Goal: Information Seeking & Learning: Learn about a topic

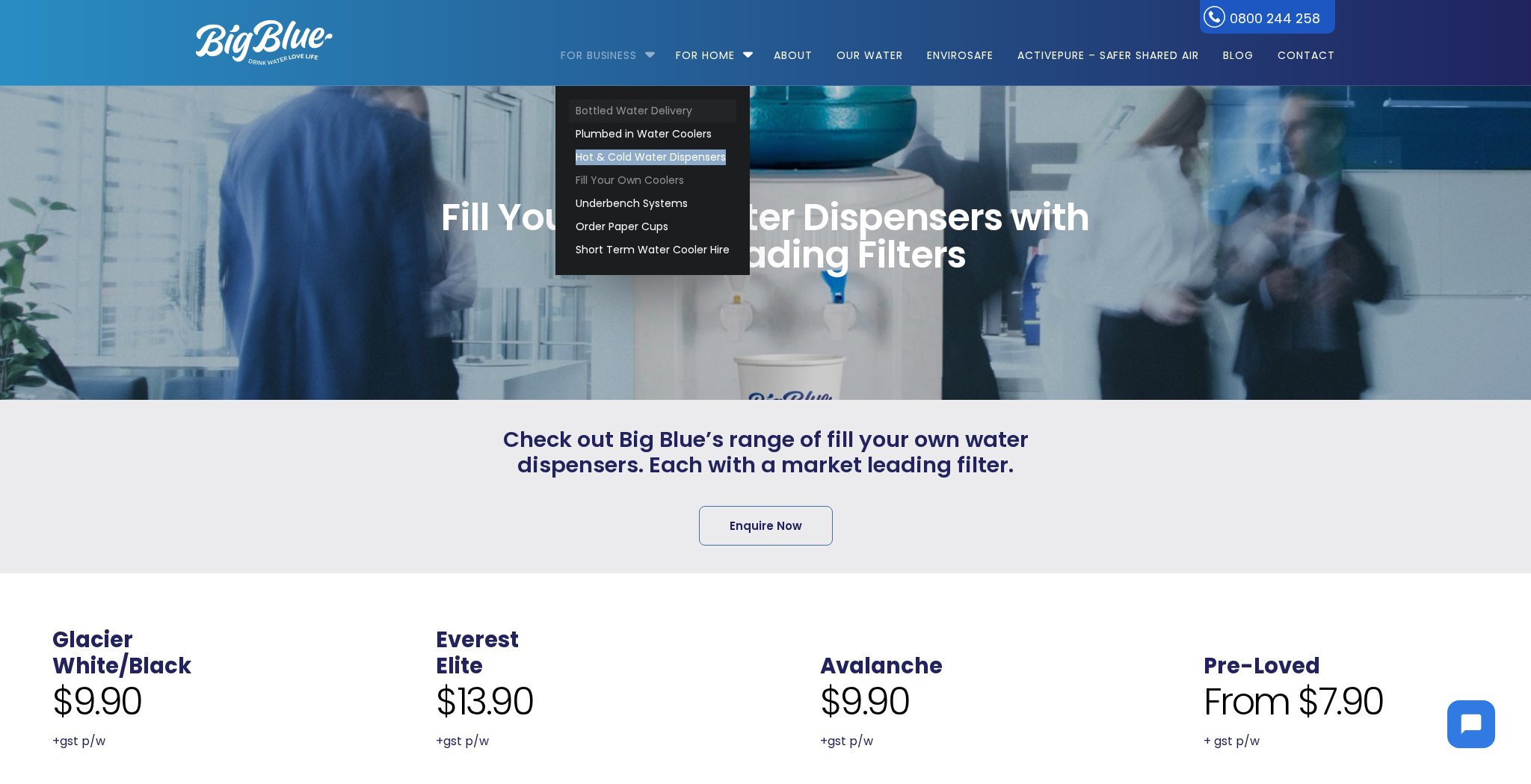
click at [661, 113] on link "Bottled Water Delivery" at bounding box center [653, 111] width 168 height 23
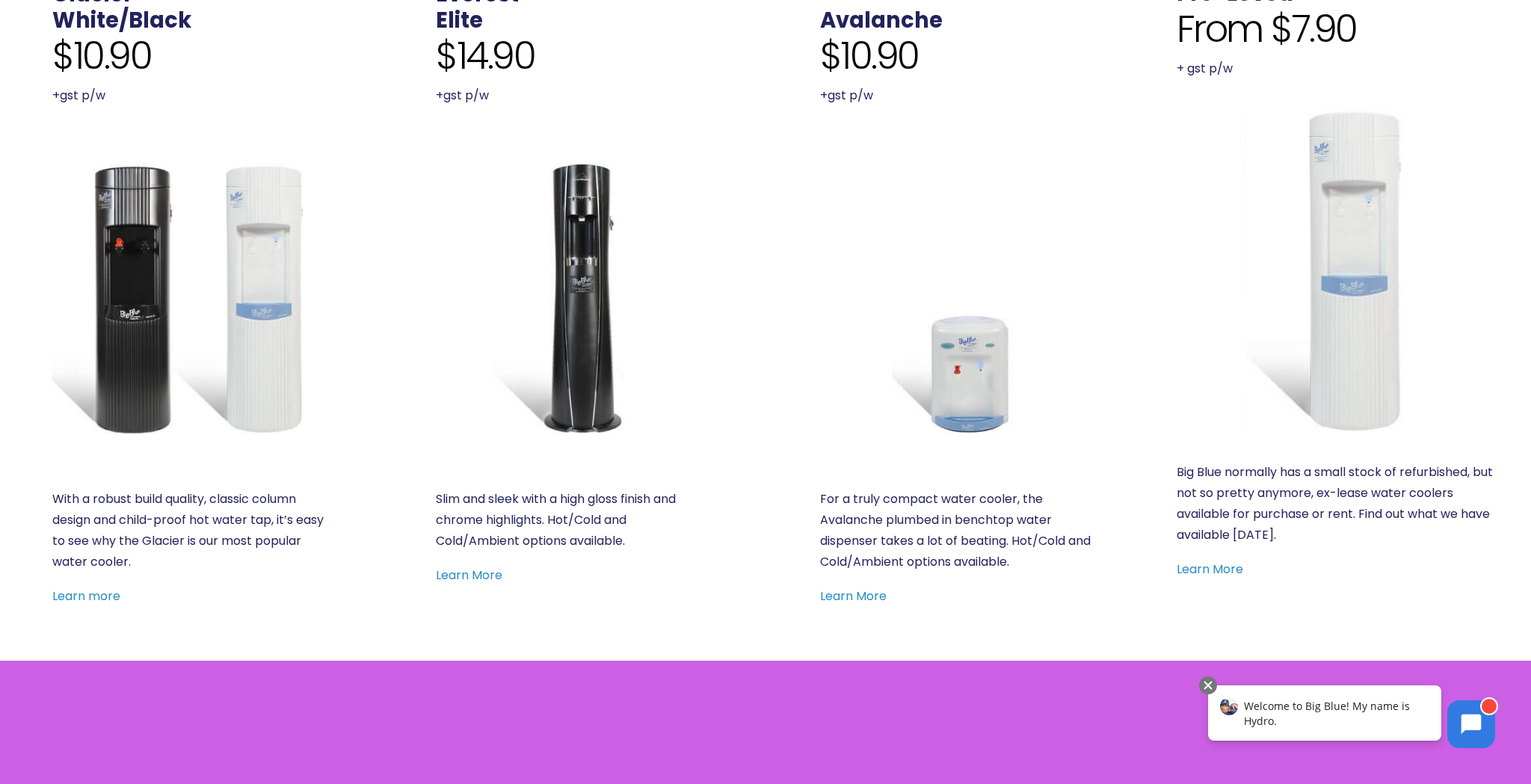
scroll to position [678, 0]
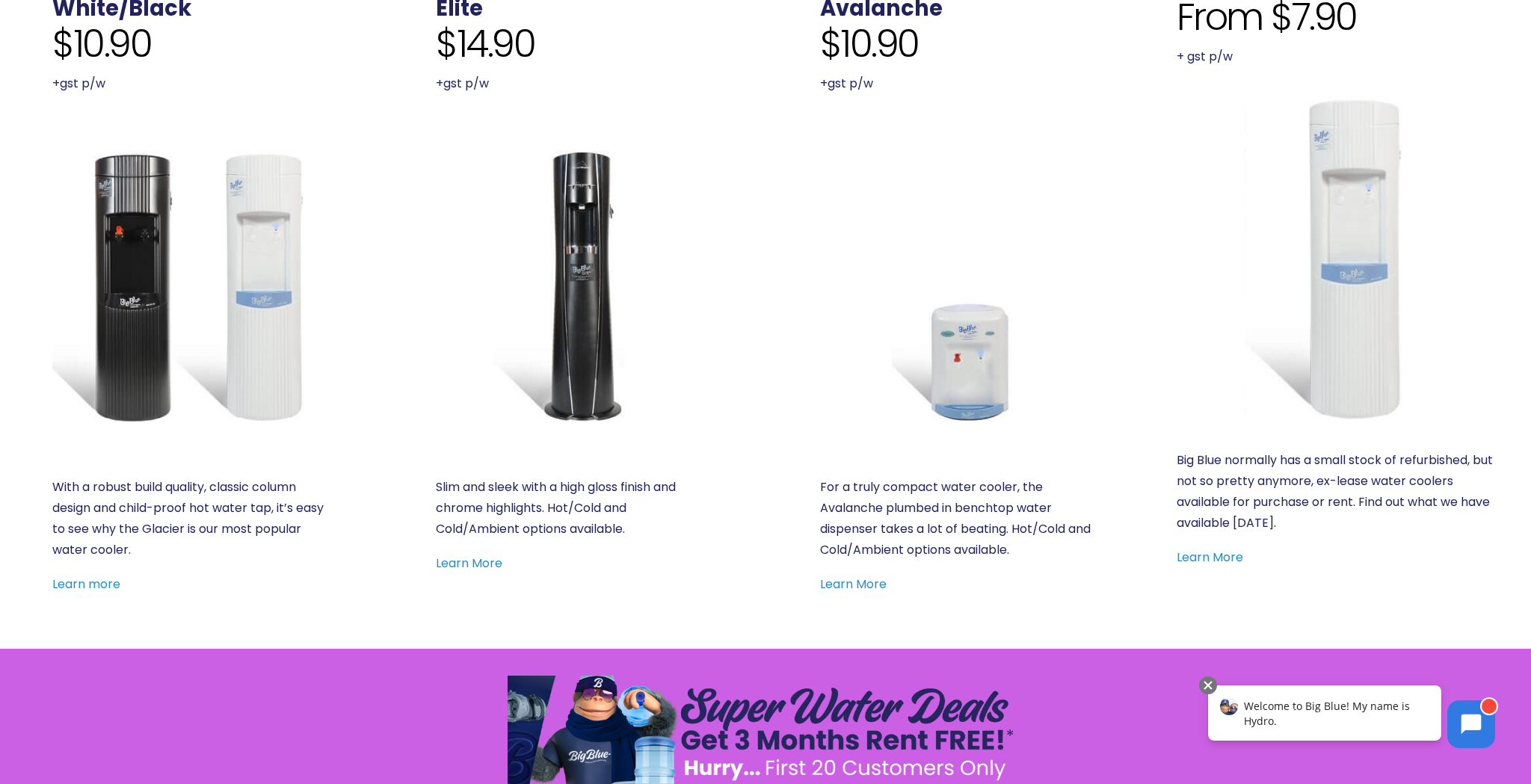
drag, startPoint x: 105, startPoint y: 579, endPoint x: 143, endPoint y: 589, distance: 39.3
click at [105, 579] on link "Learn more" at bounding box center [86, 584] width 68 height 17
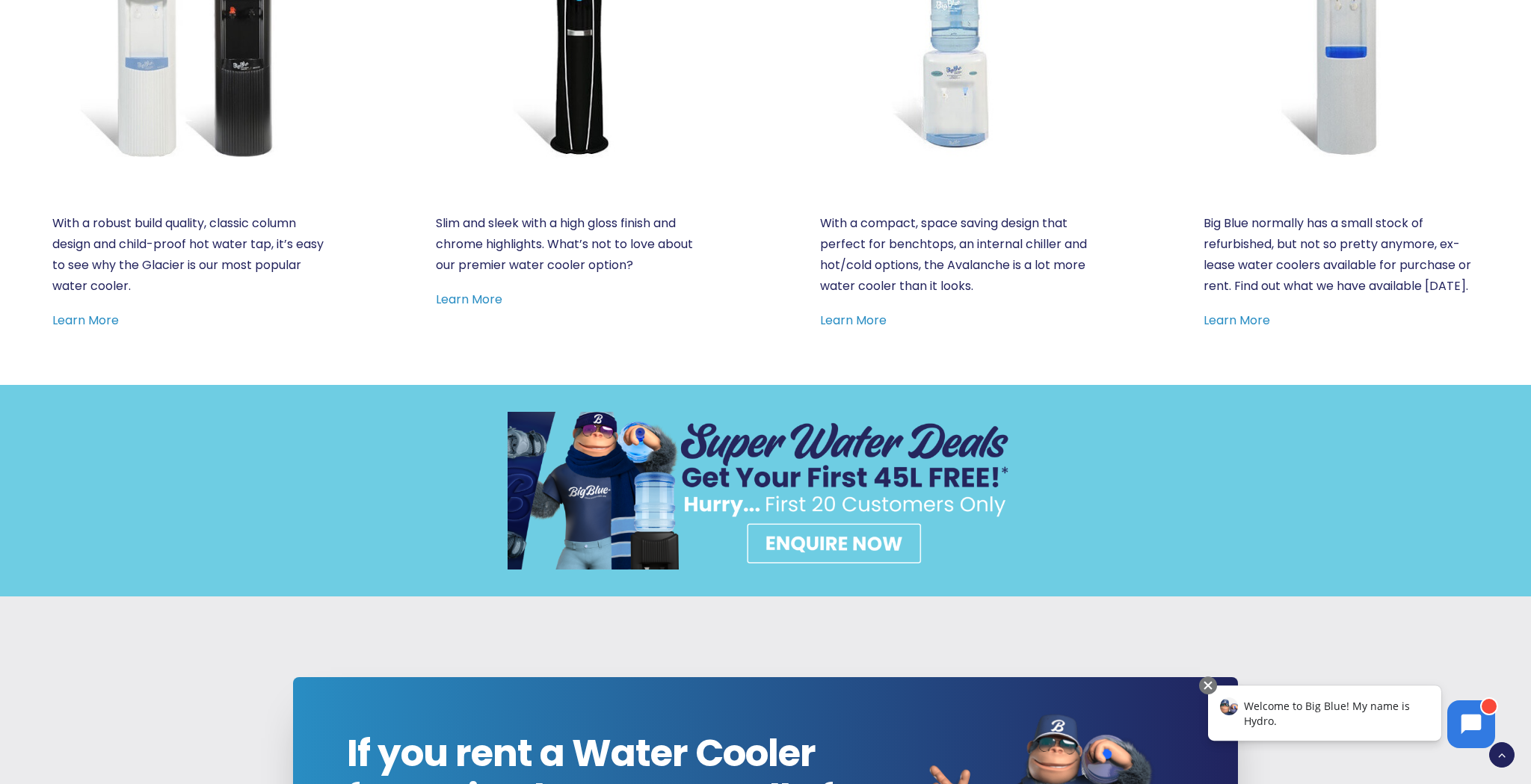
scroll to position [983, 0]
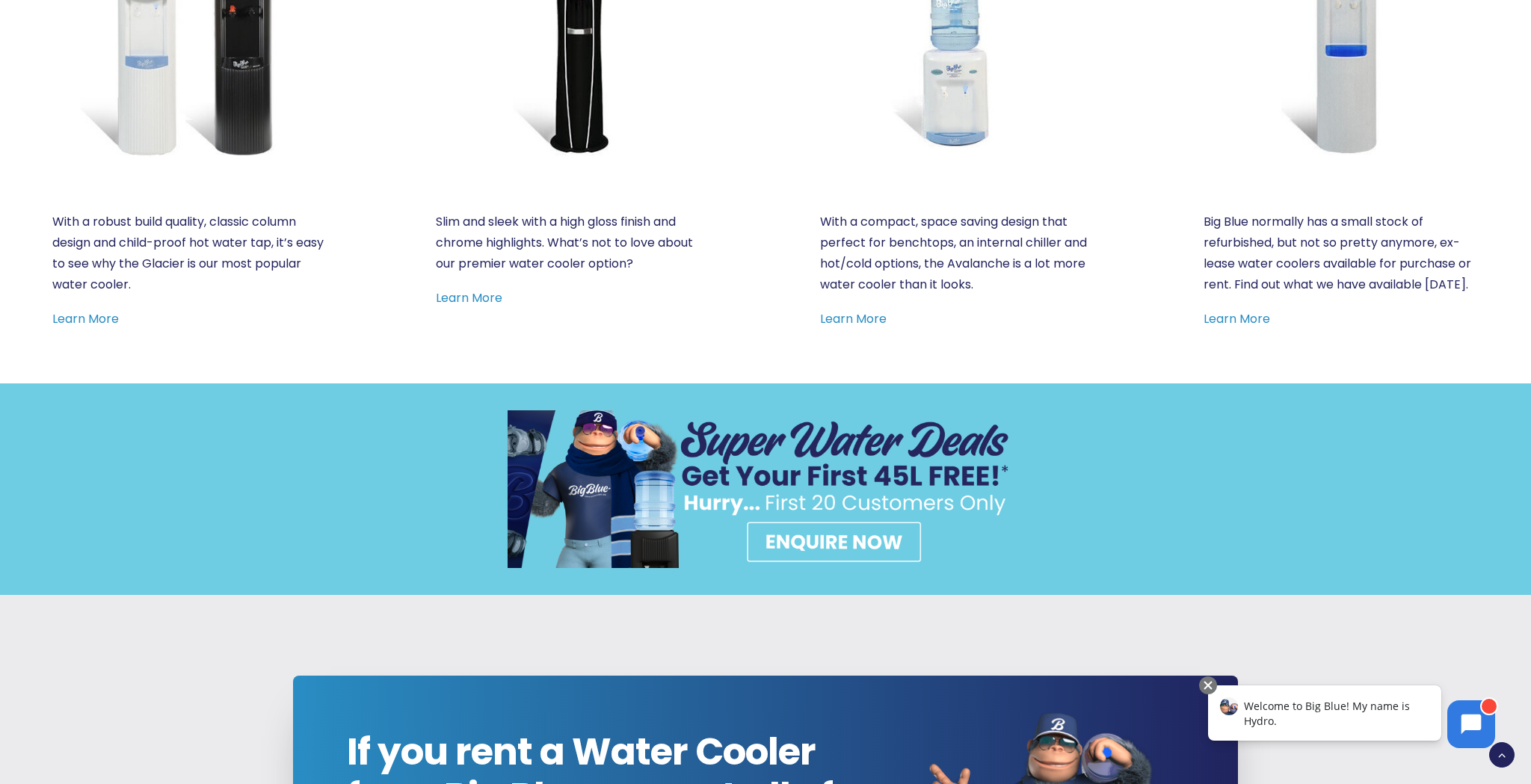
click at [99, 310] on link "Learn More" at bounding box center [85, 319] width 67 height 17
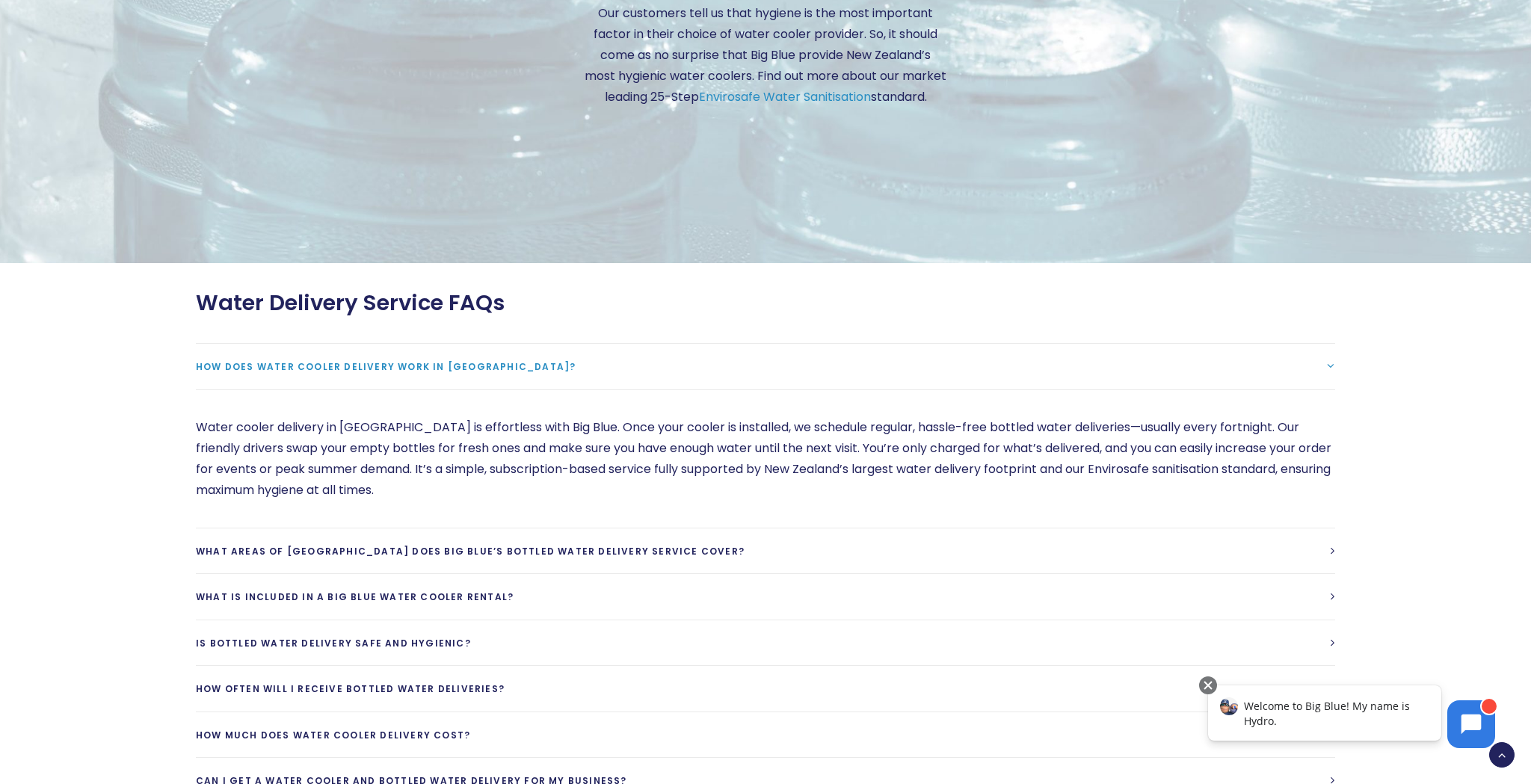
scroll to position [3637, 0]
click at [468, 592] on span "What is included in a Big Blue Water cooler rental?" at bounding box center [355, 596] width 318 height 12
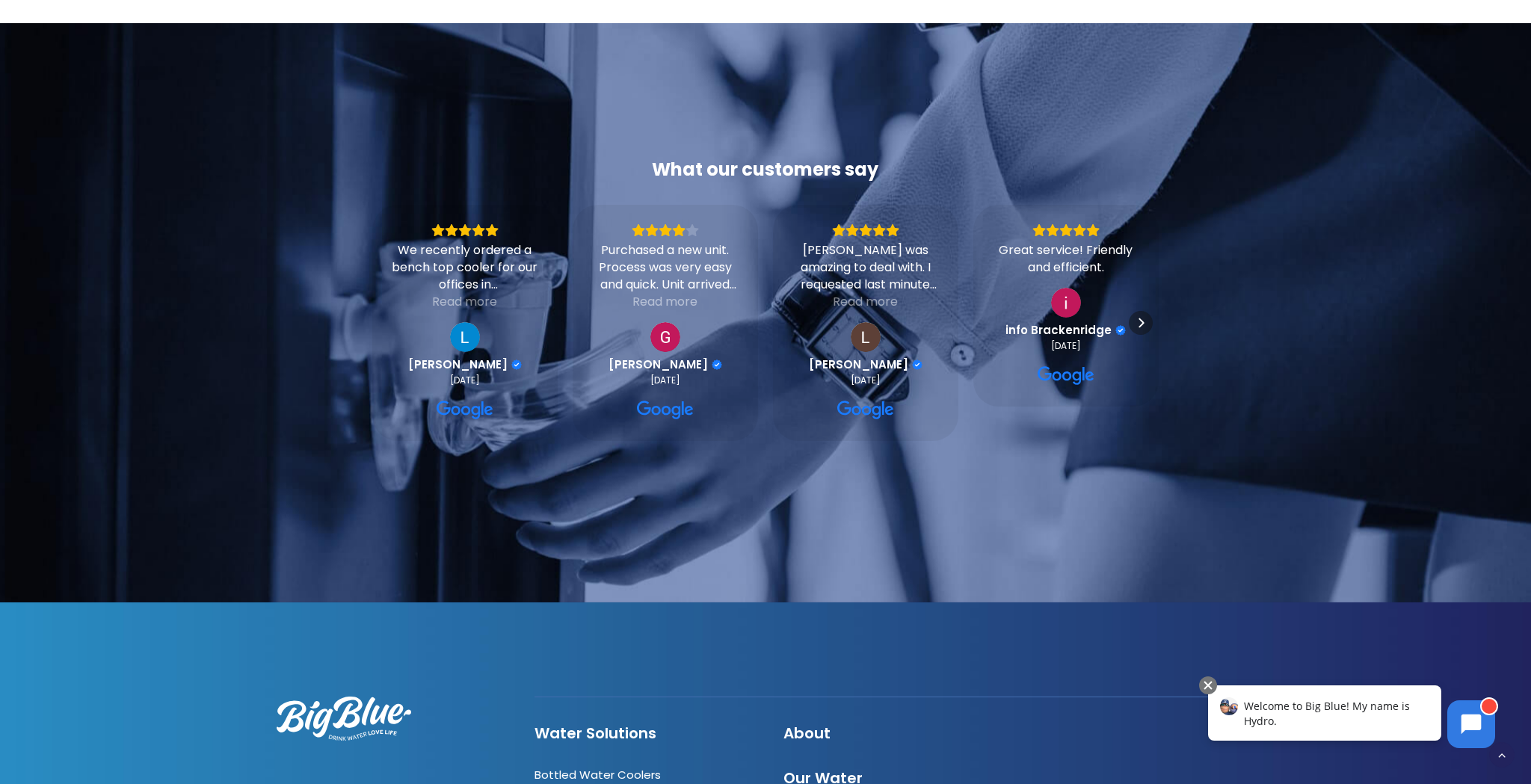
scroll to position [4554, 0]
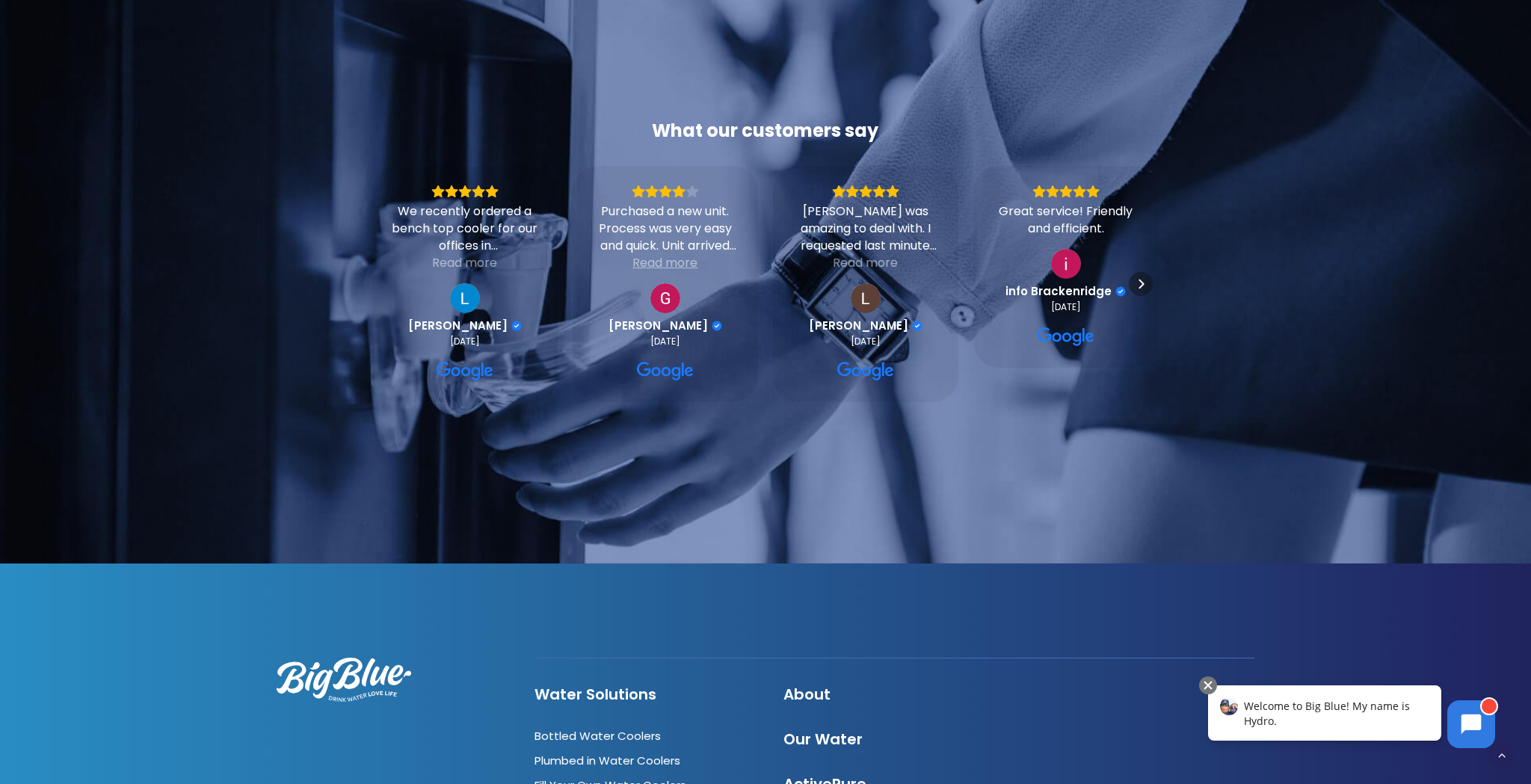
click at [652, 254] on div "Read more" at bounding box center [665, 263] width 65 height 17
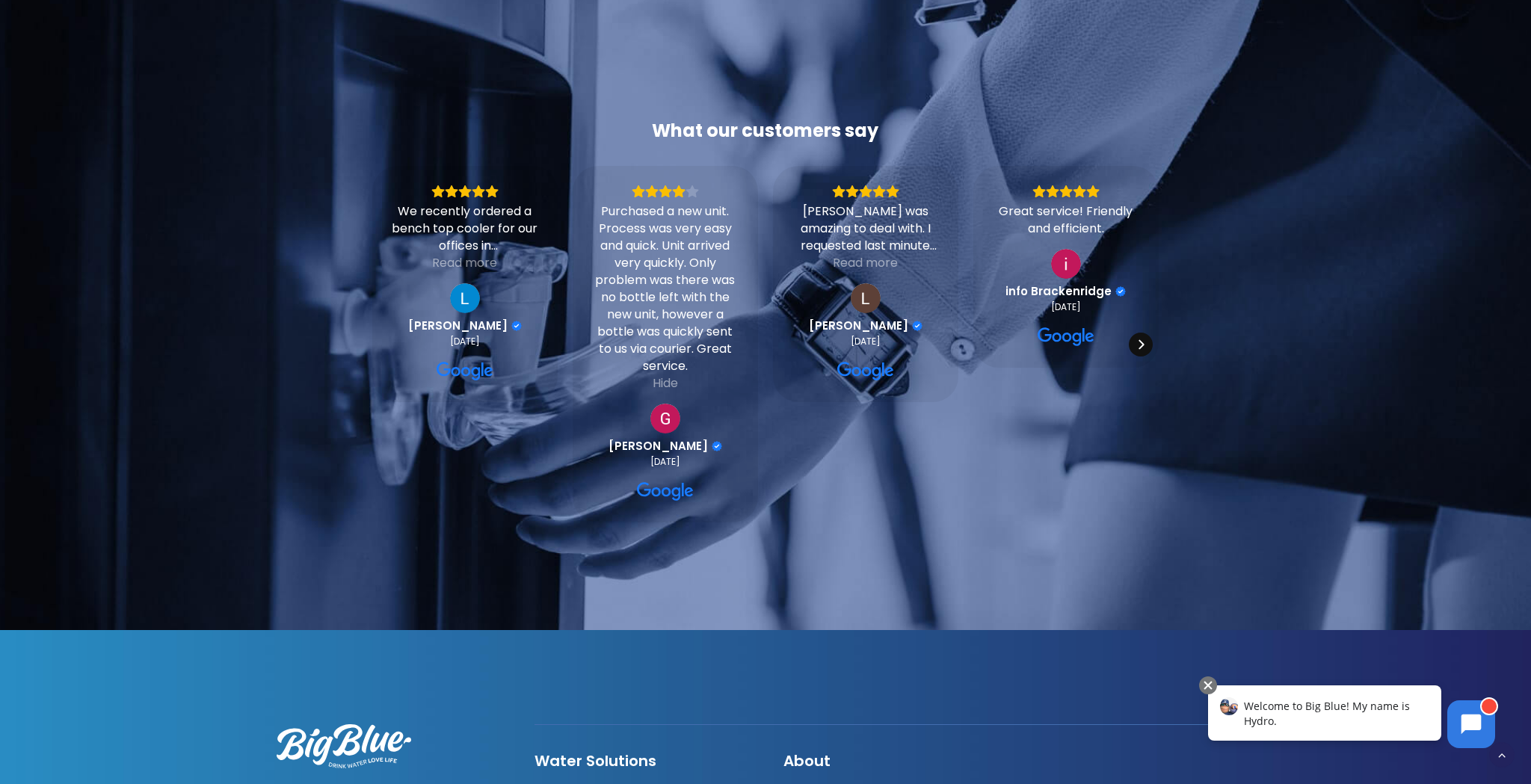
click at [1142, 340] on icon "Next" at bounding box center [1141, 344] width 5 height 10
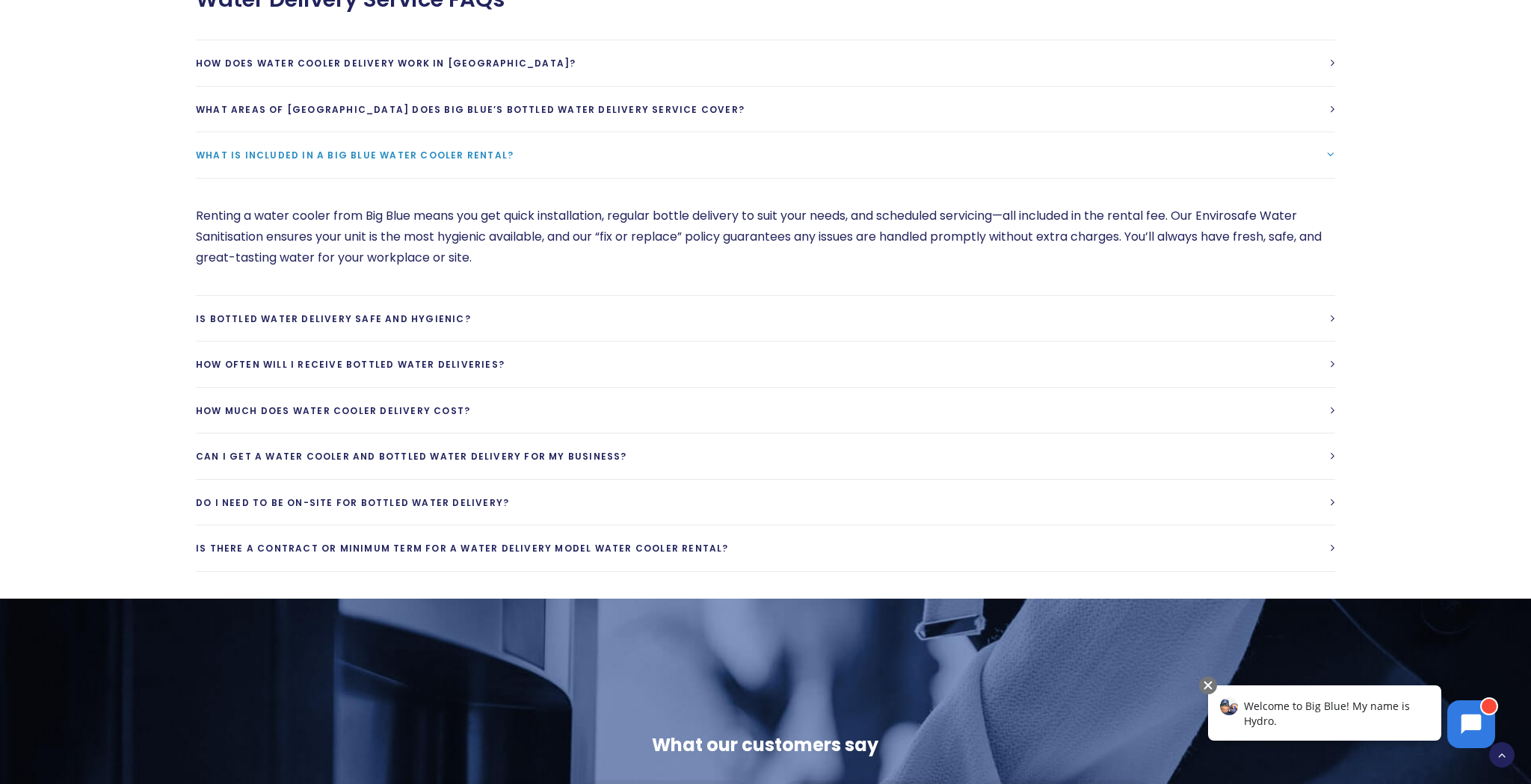
scroll to position [3937, 0]
